Goal: Information Seeking & Learning: Learn about a topic

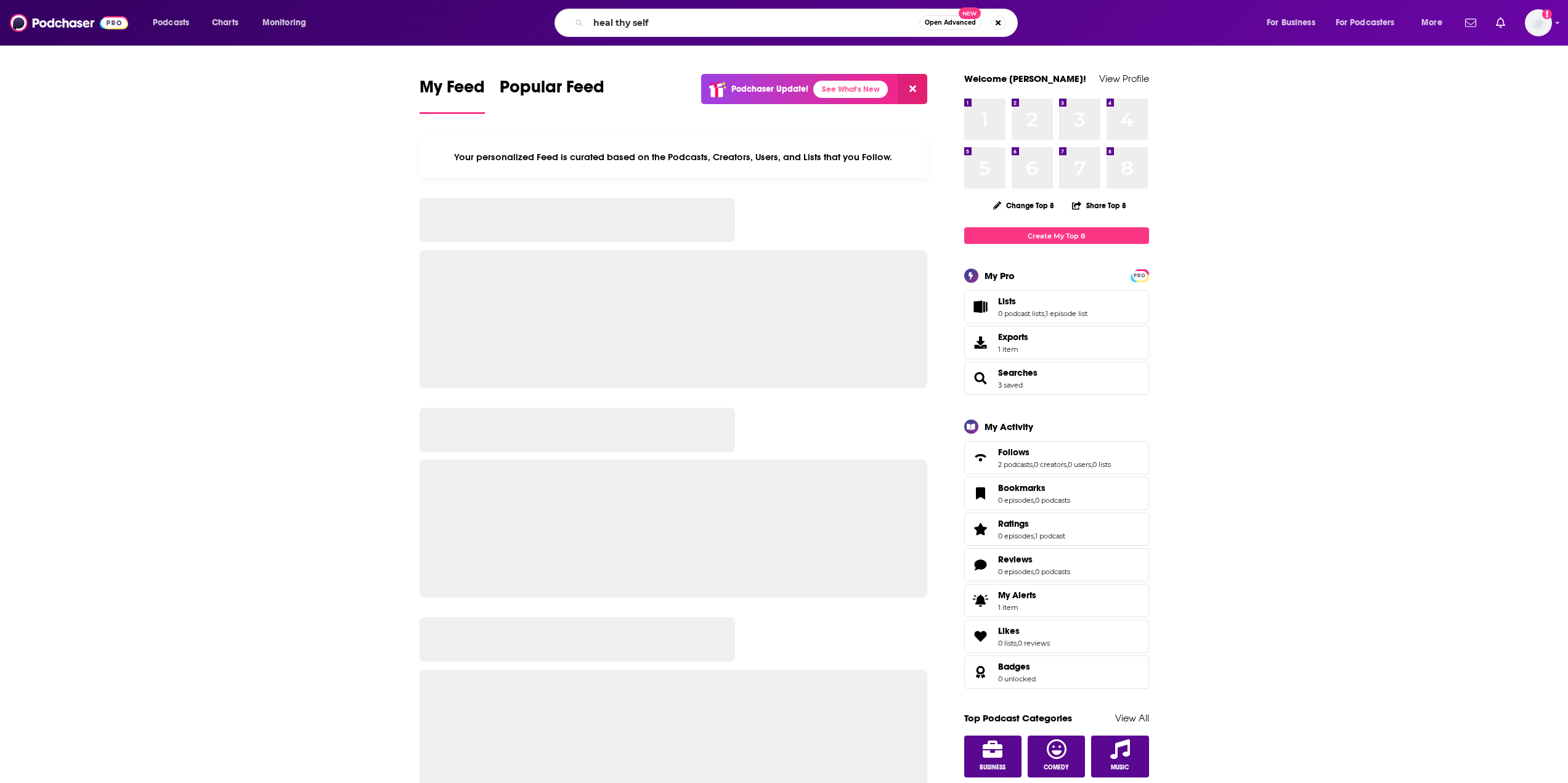
type input "heal thy self"
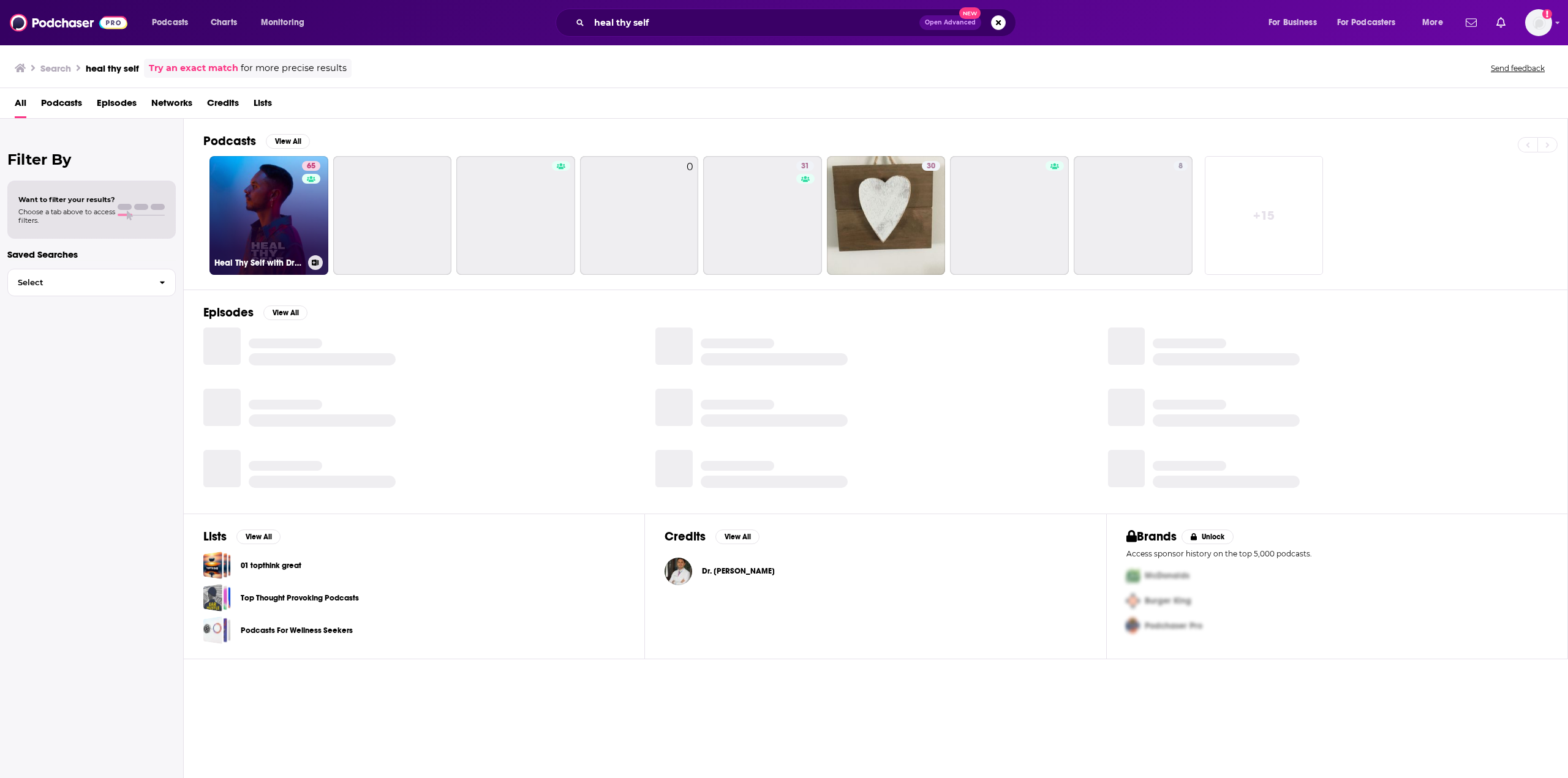
click at [273, 177] on link "65 Heal Thy Self with Dr. G" at bounding box center [269, 215] width 119 height 119
